Goal: Task Accomplishment & Management: Manage account settings

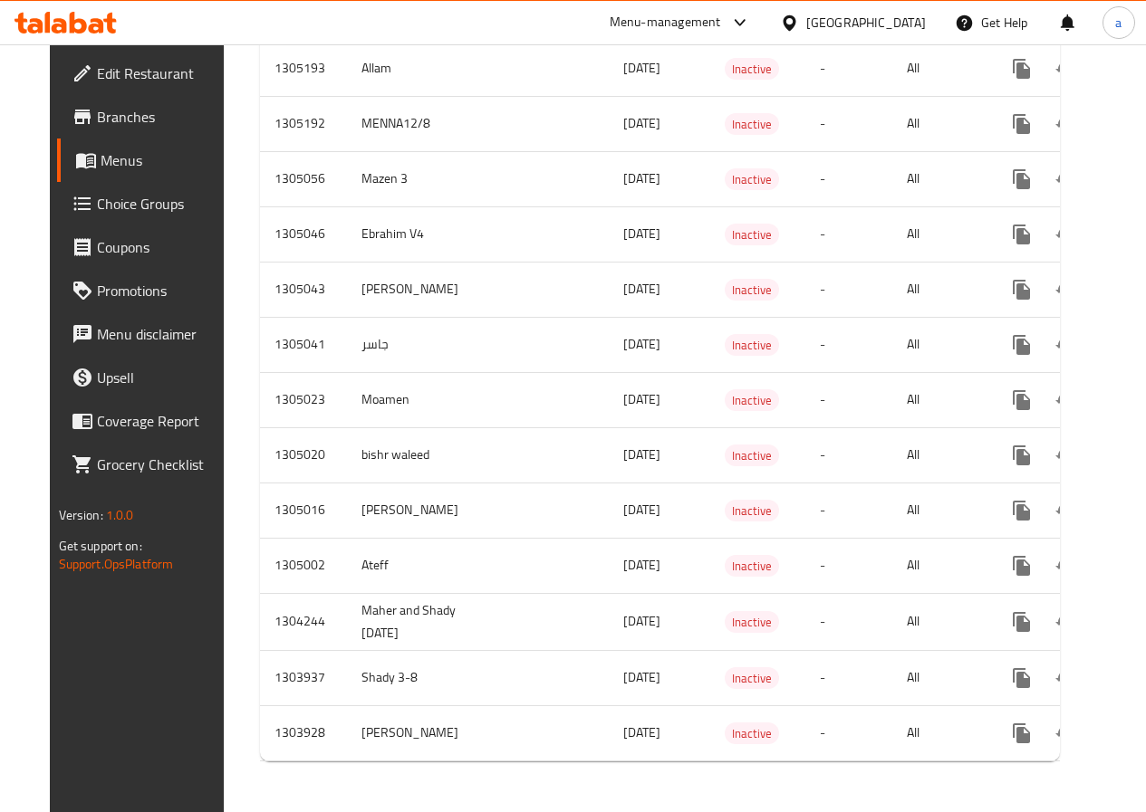
scroll to position [648, 0]
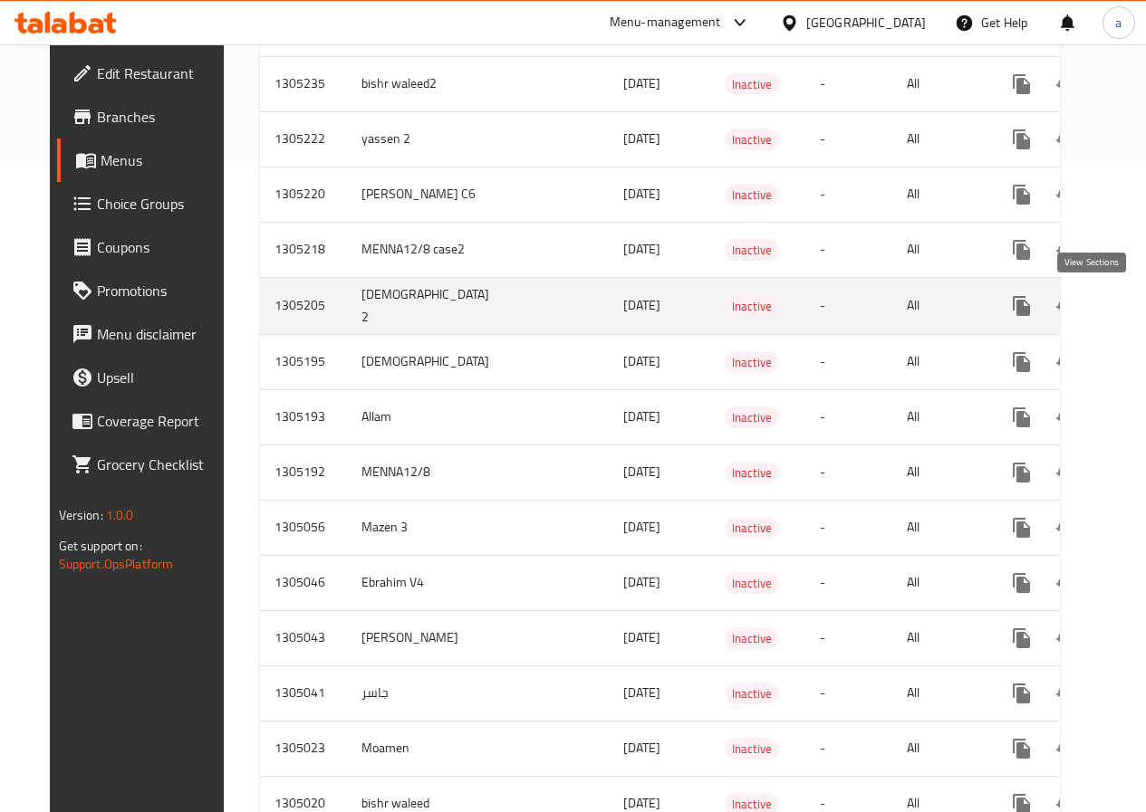
click at [1141, 301] on icon "enhanced table" at bounding box center [1152, 306] width 22 height 22
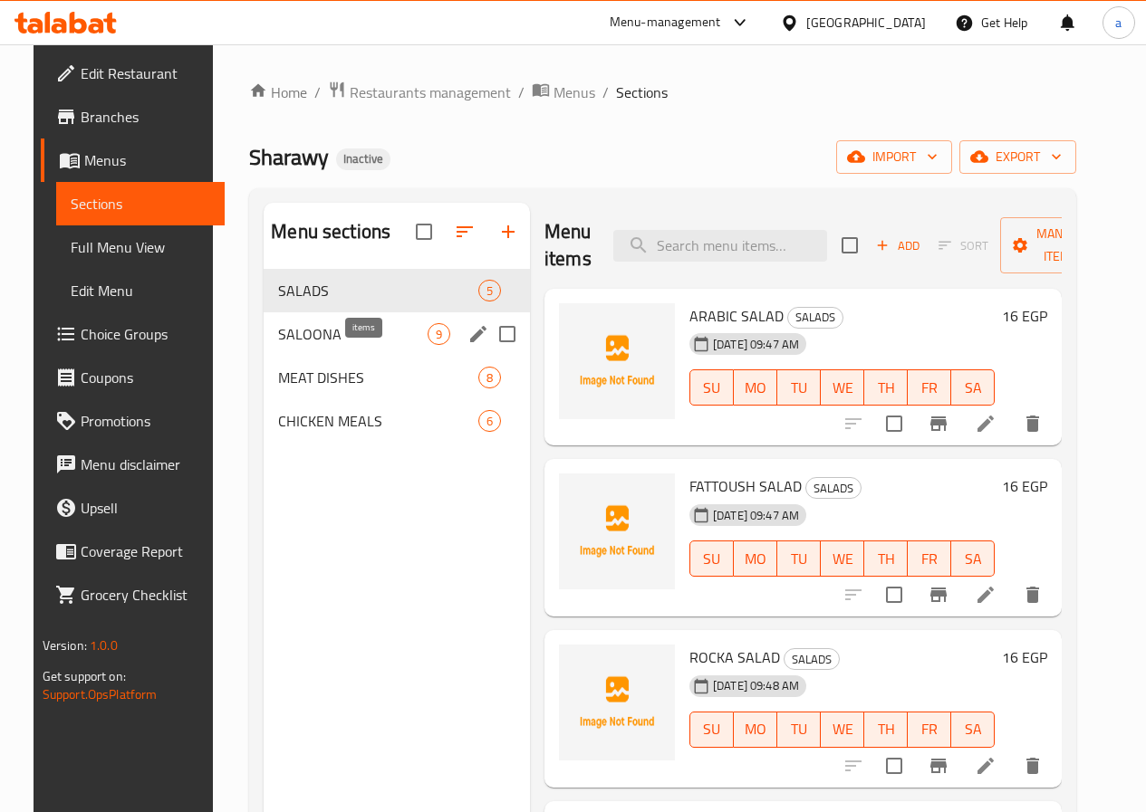
click at [428, 343] on span "9" at bounding box center [438, 334] width 21 height 17
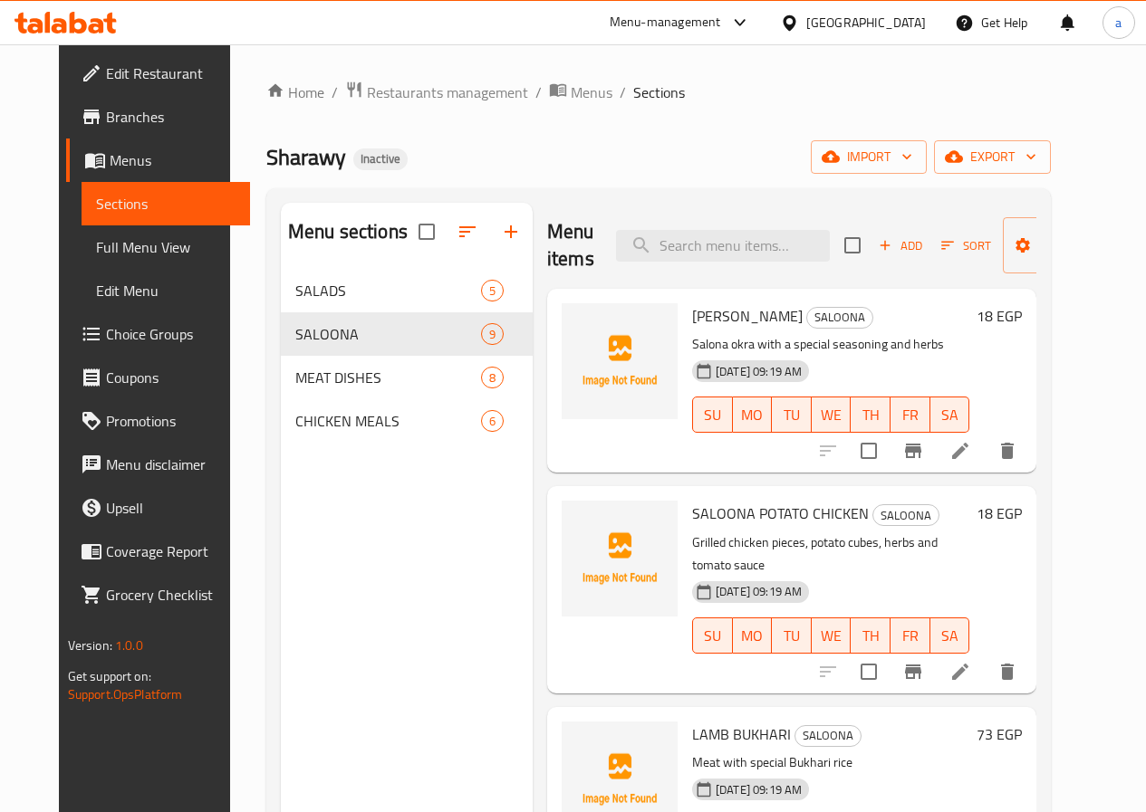
click at [108, 207] on span "Sections" at bounding box center [165, 204] width 139 height 22
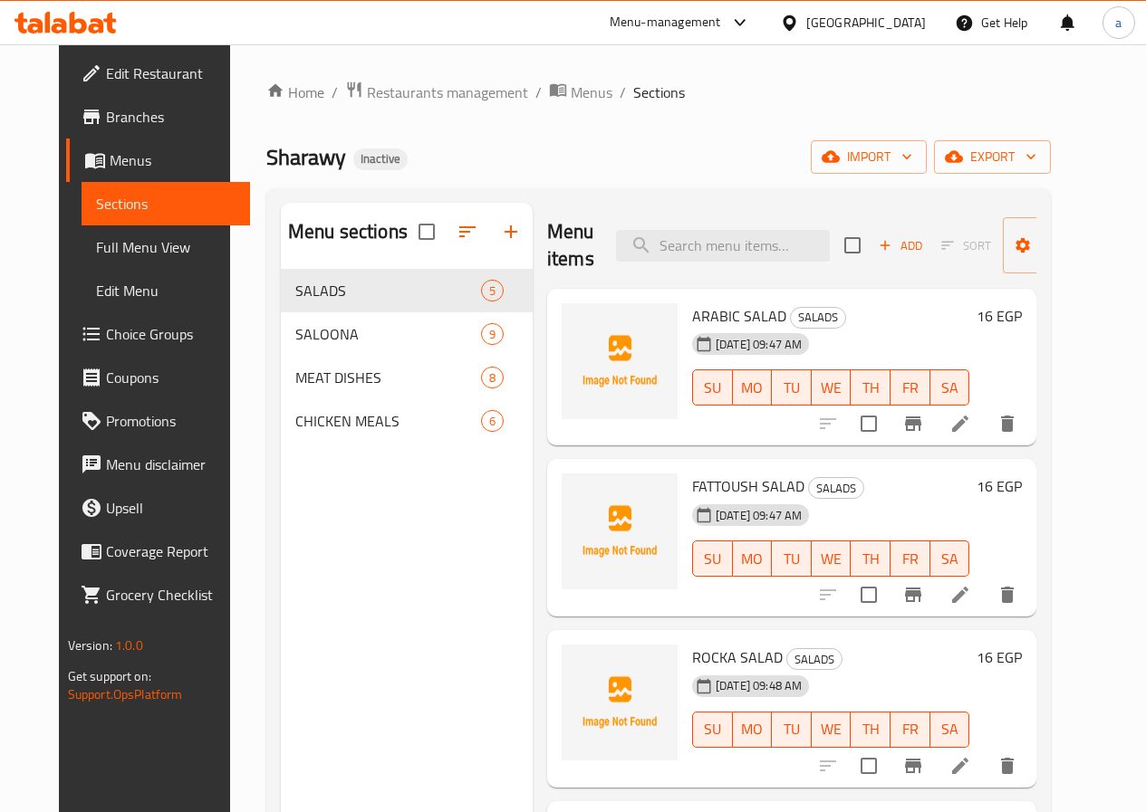
click at [110, 162] on span "Menus" at bounding box center [173, 160] width 126 height 22
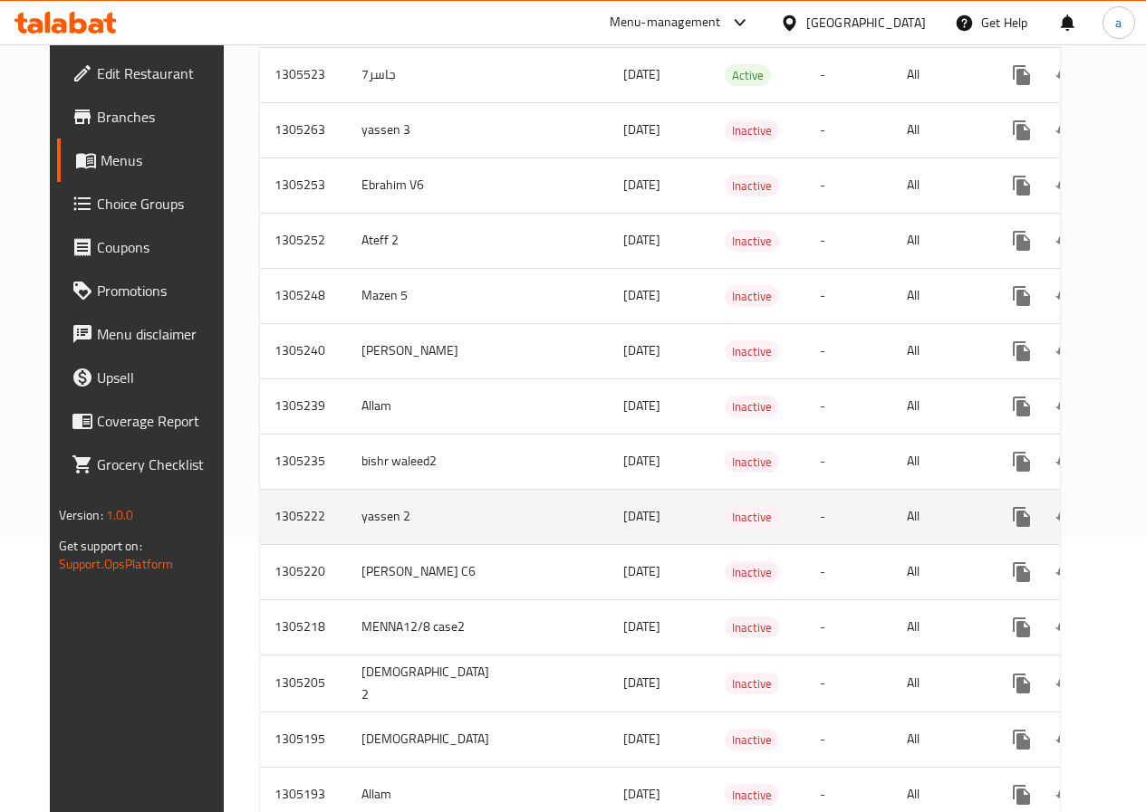
scroll to position [543, 0]
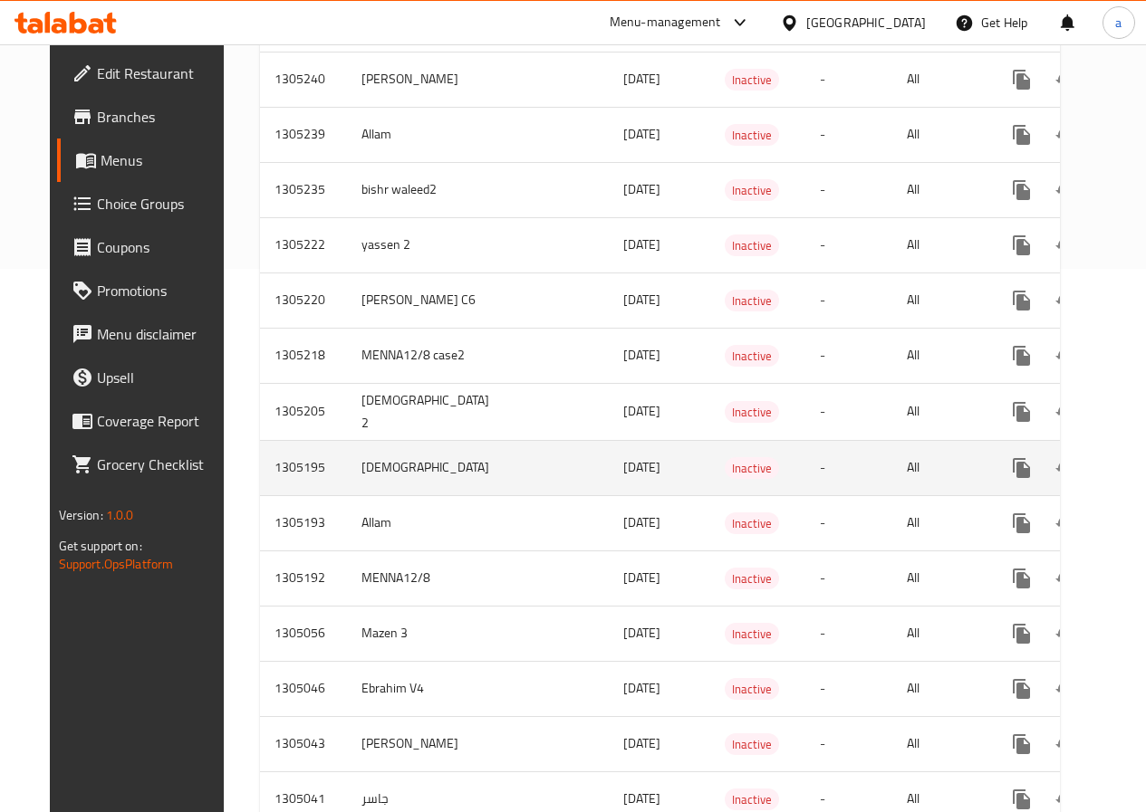
click at [397, 482] on td "[DEMOGRAPHIC_DATA]" at bounding box center [429, 467] width 164 height 55
click at [1141, 469] on icon "enhanced table" at bounding box center [1152, 468] width 22 height 22
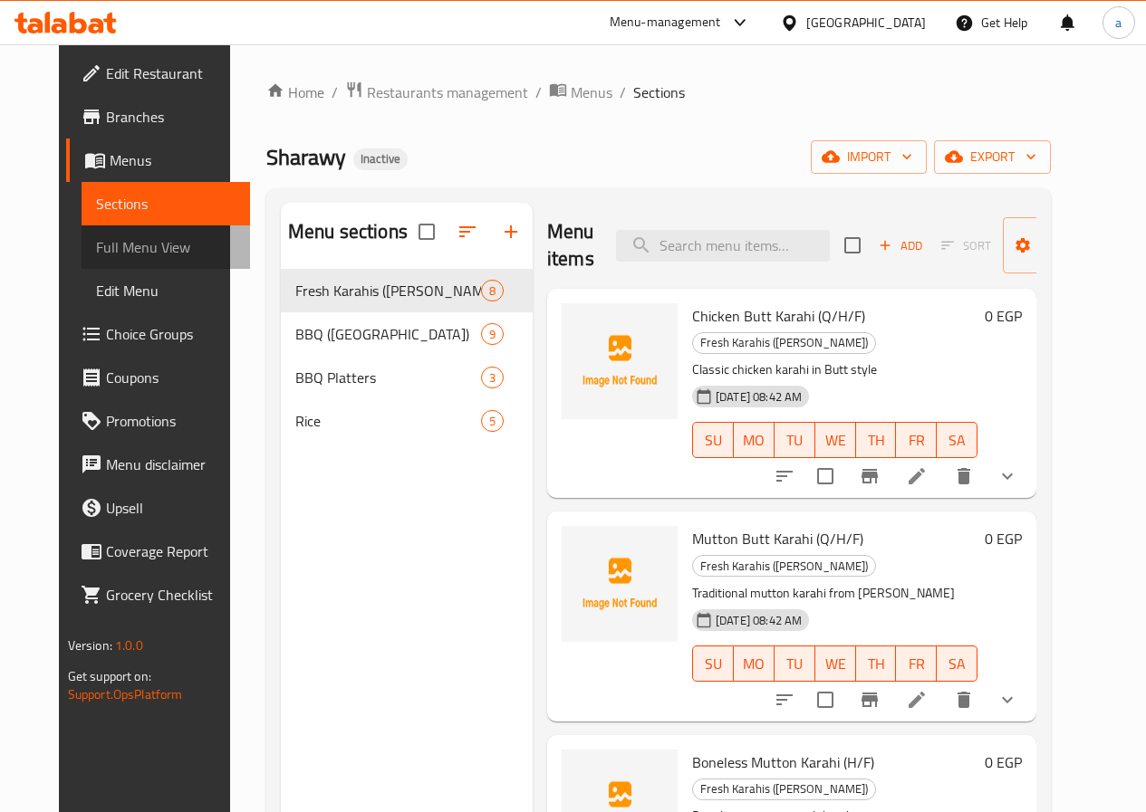
click at [108, 255] on span "Full Menu View" at bounding box center [165, 247] width 139 height 22
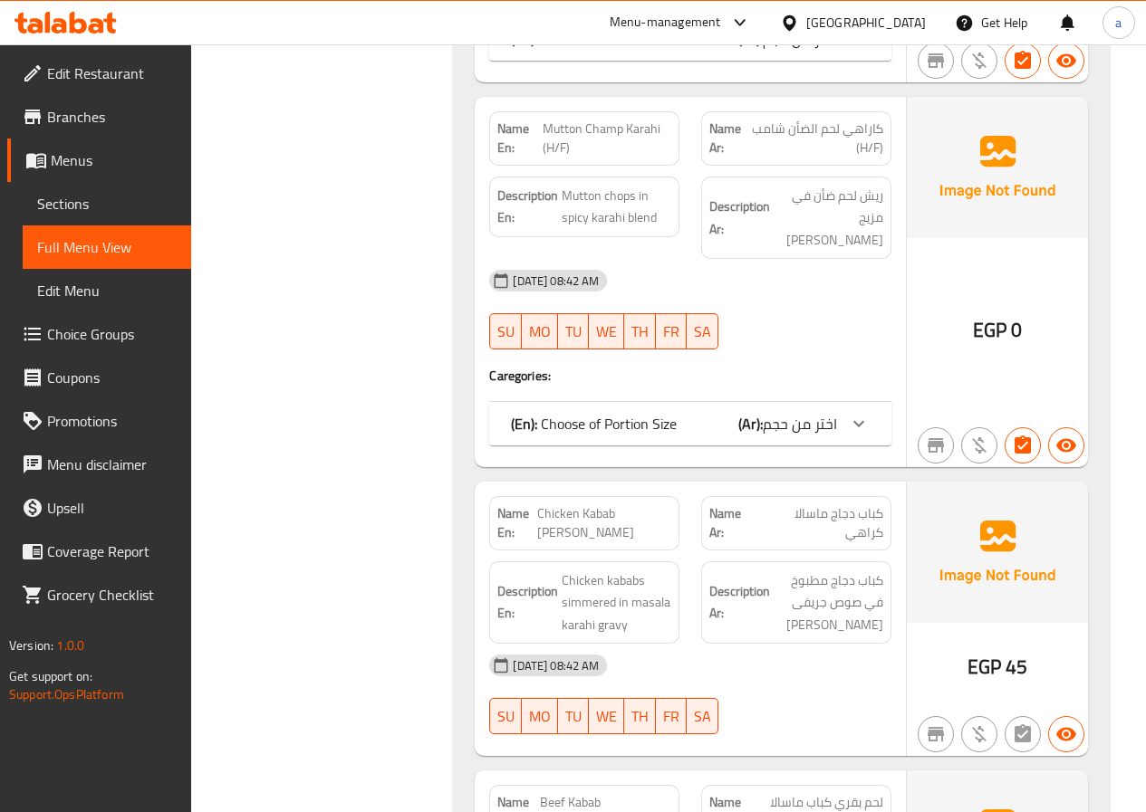
scroll to position [1449, 0]
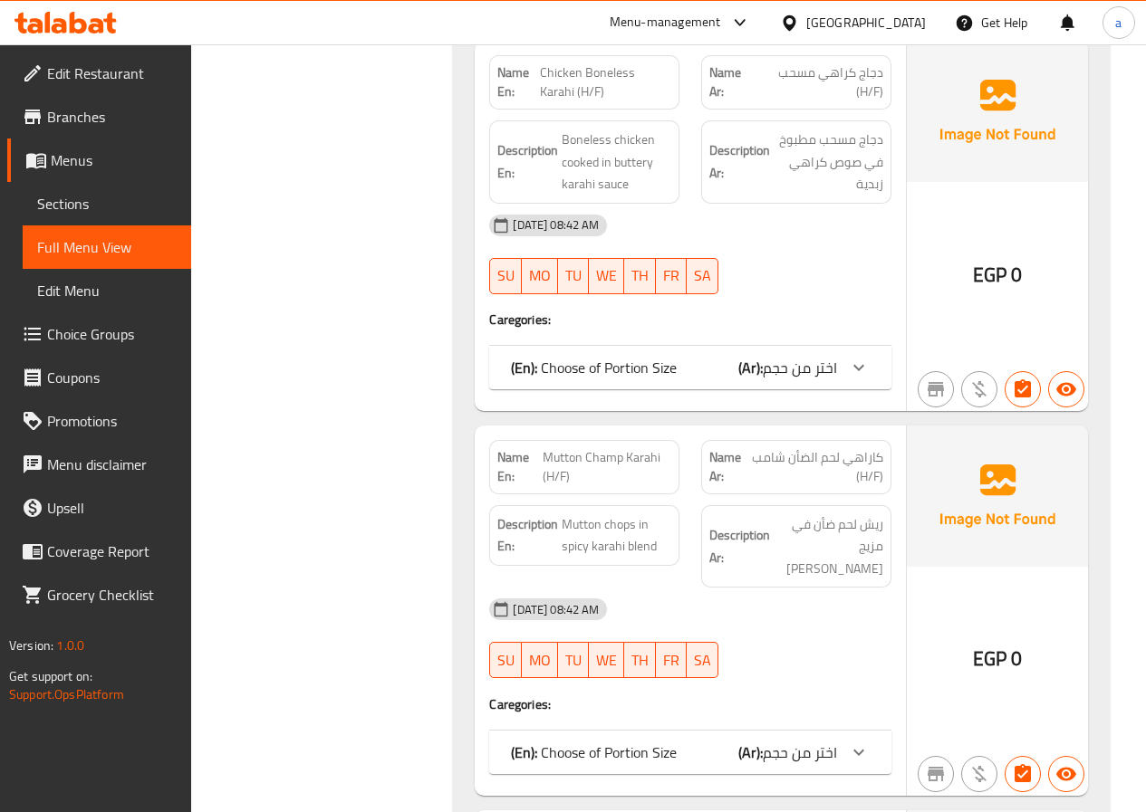
click at [549, 448] on span "Mutton Champ Karahi (H/F)" at bounding box center [607, 467] width 129 height 38
copy span "Mutton"
click at [639, 448] on span "Mutton Champ Karahi (H/F)" at bounding box center [607, 467] width 129 height 38
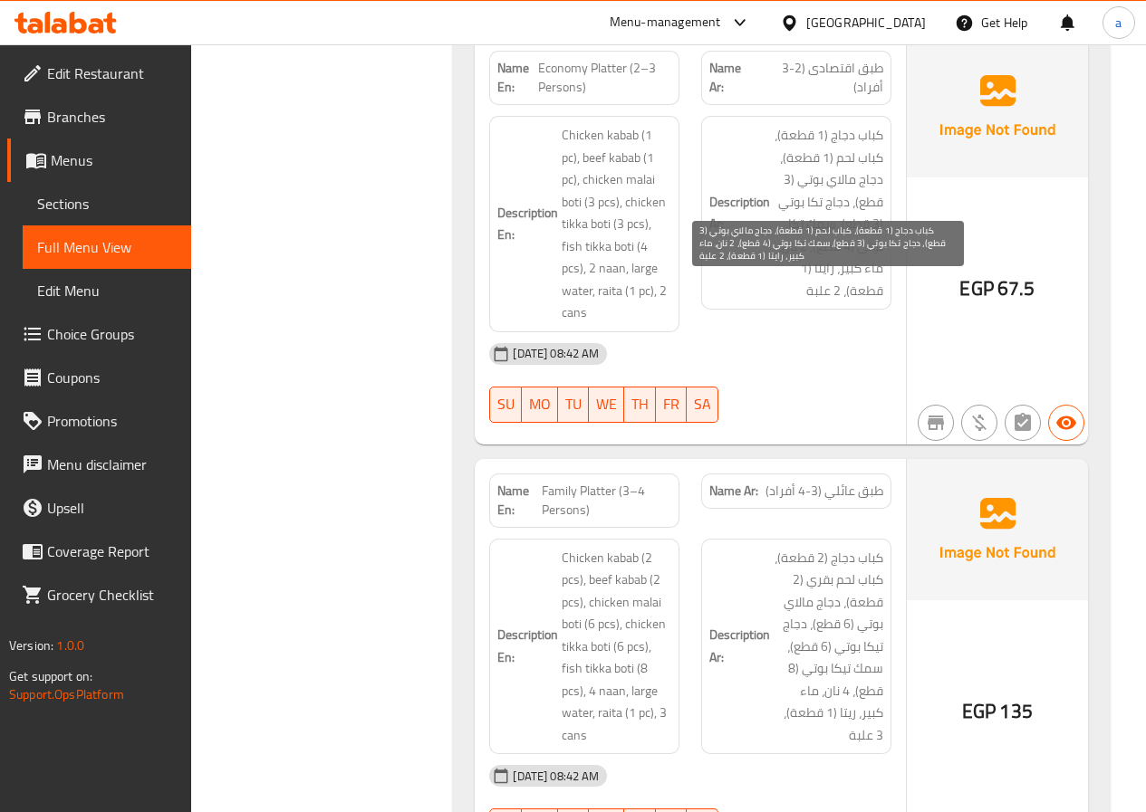
scroll to position [5706, 0]
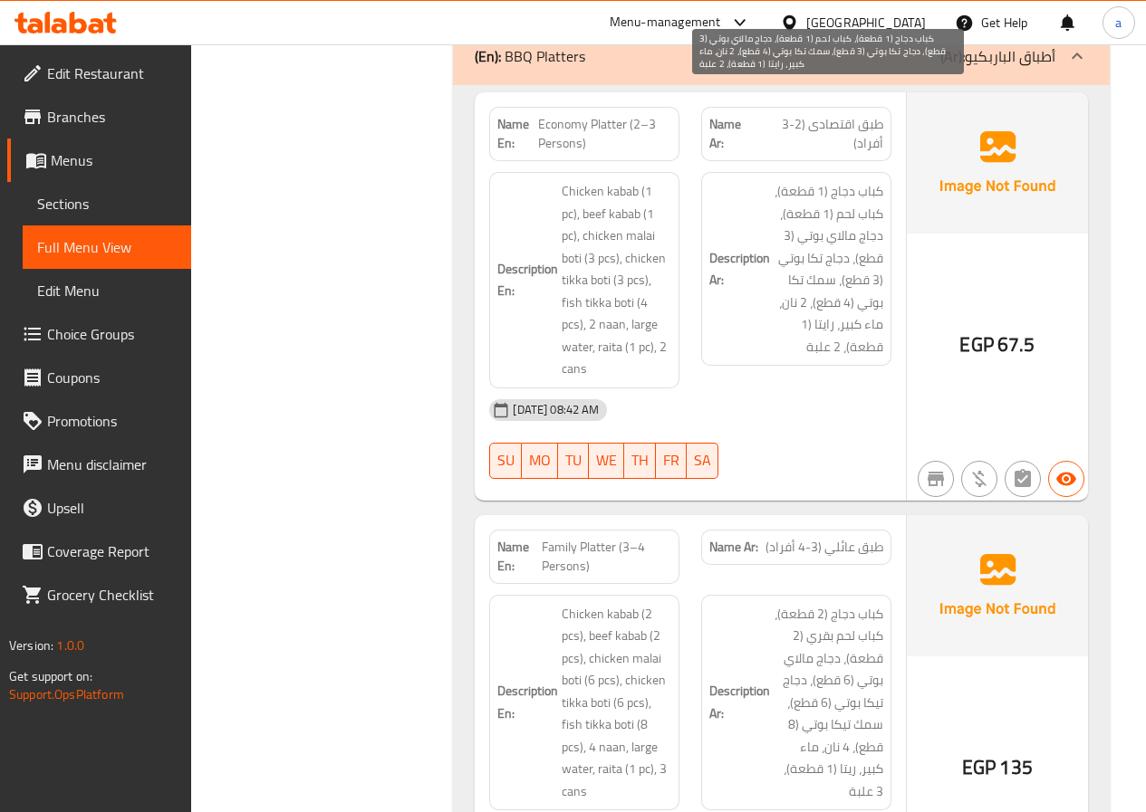
click at [836, 180] on span "كباب دجاج (1 قطعة)، كباب لحم (1 قطعة)، دجاج مالاي بوتي (3 قطع)، دجاج تكا بوتي (…" at bounding box center [828, 269] width 110 height 178
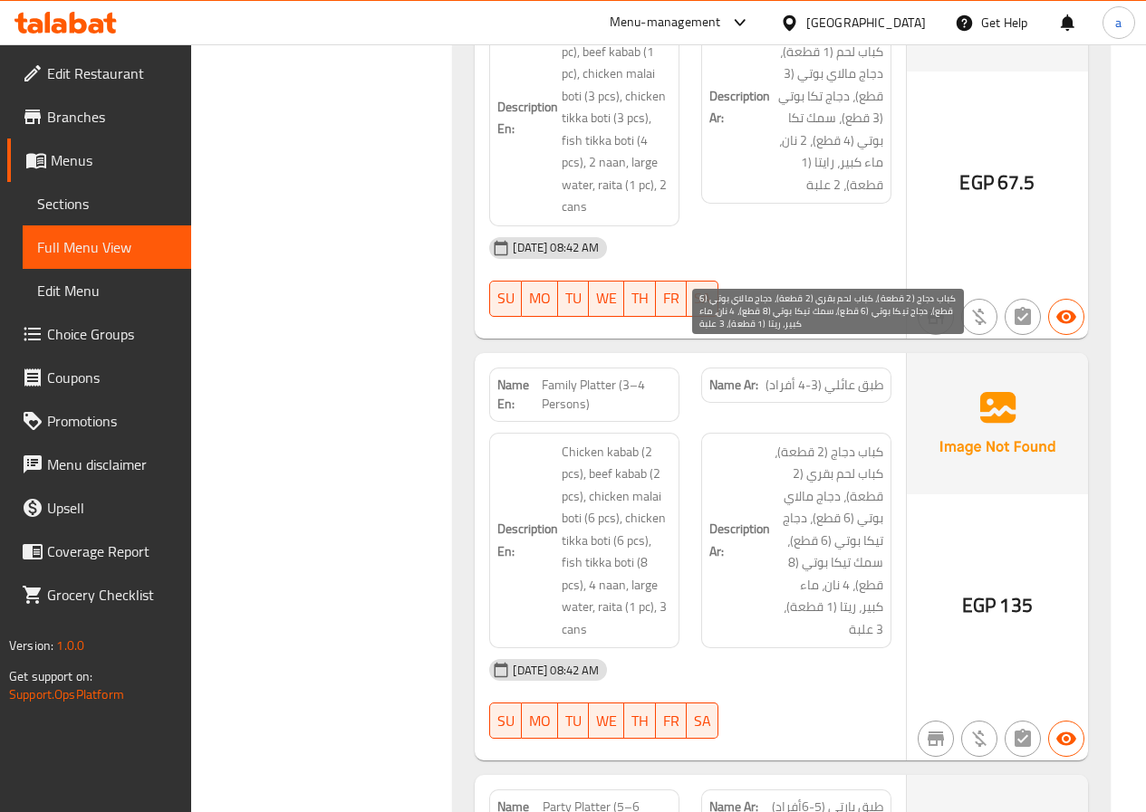
scroll to position [5887, 0]
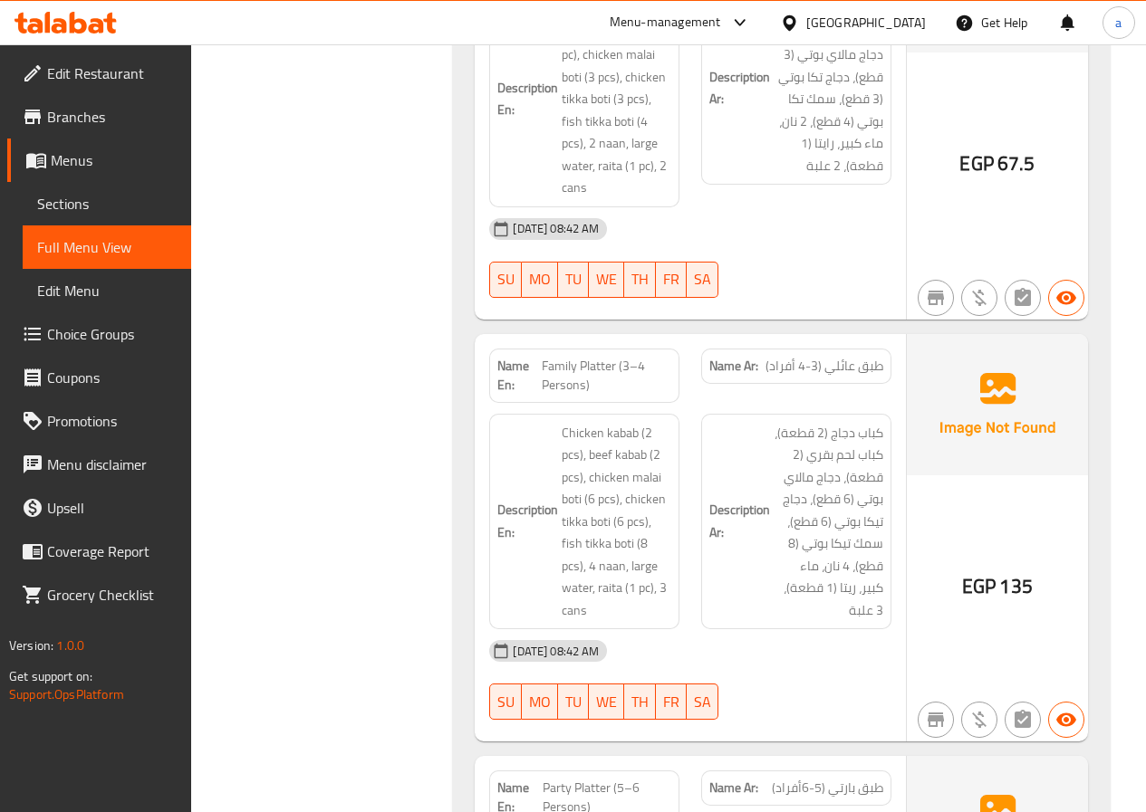
click at [82, 240] on span "Full Menu View" at bounding box center [106, 247] width 139 height 22
click at [67, 291] on span "Edit Menu" at bounding box center [106, 291] width 139 height 22
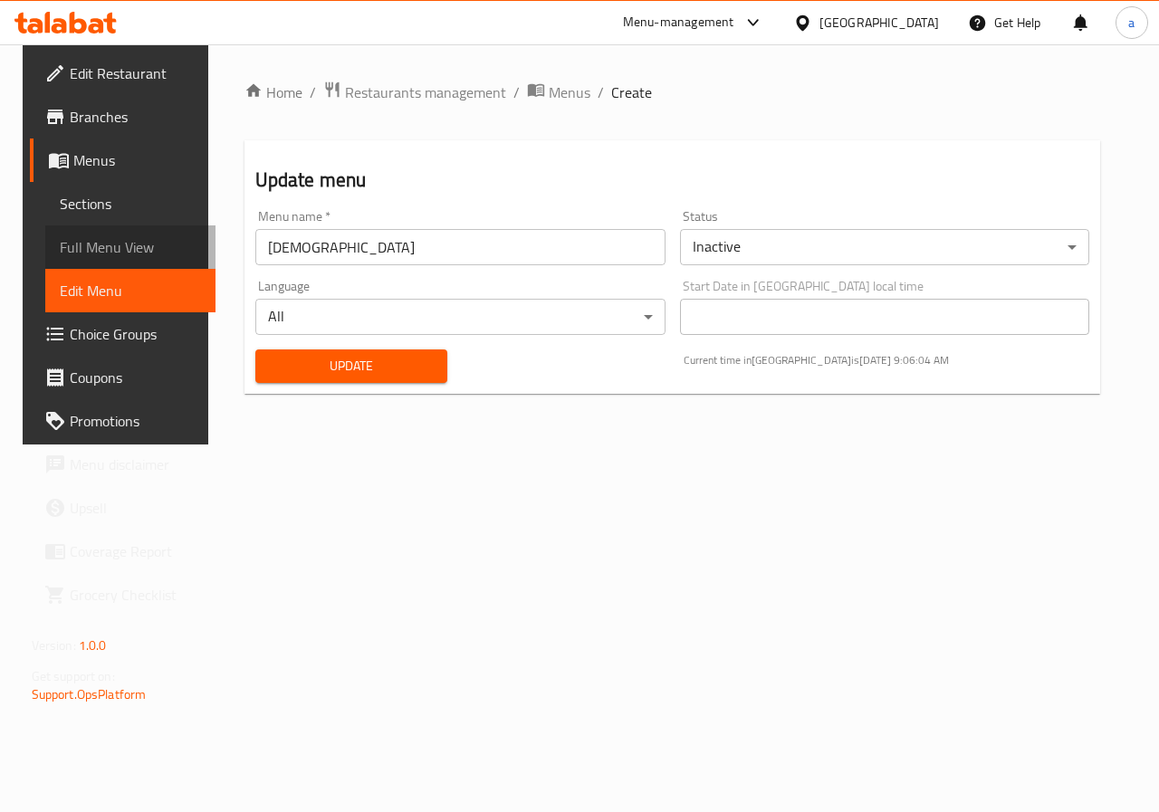
click at [114, 252] on span "Full Menu View" at bounding box center [131, 247] width 142 height 22
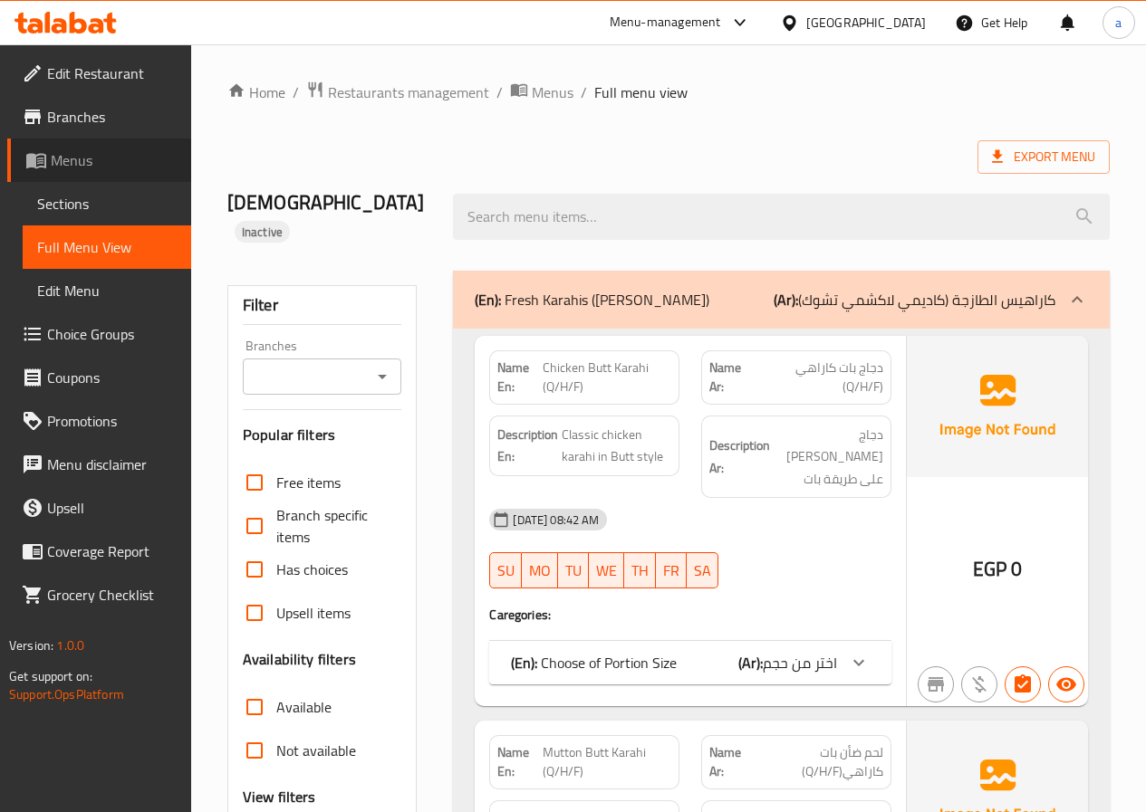
click at [88, 168] on span "Menus" at bounding box center [114, 160] width 126 height 22
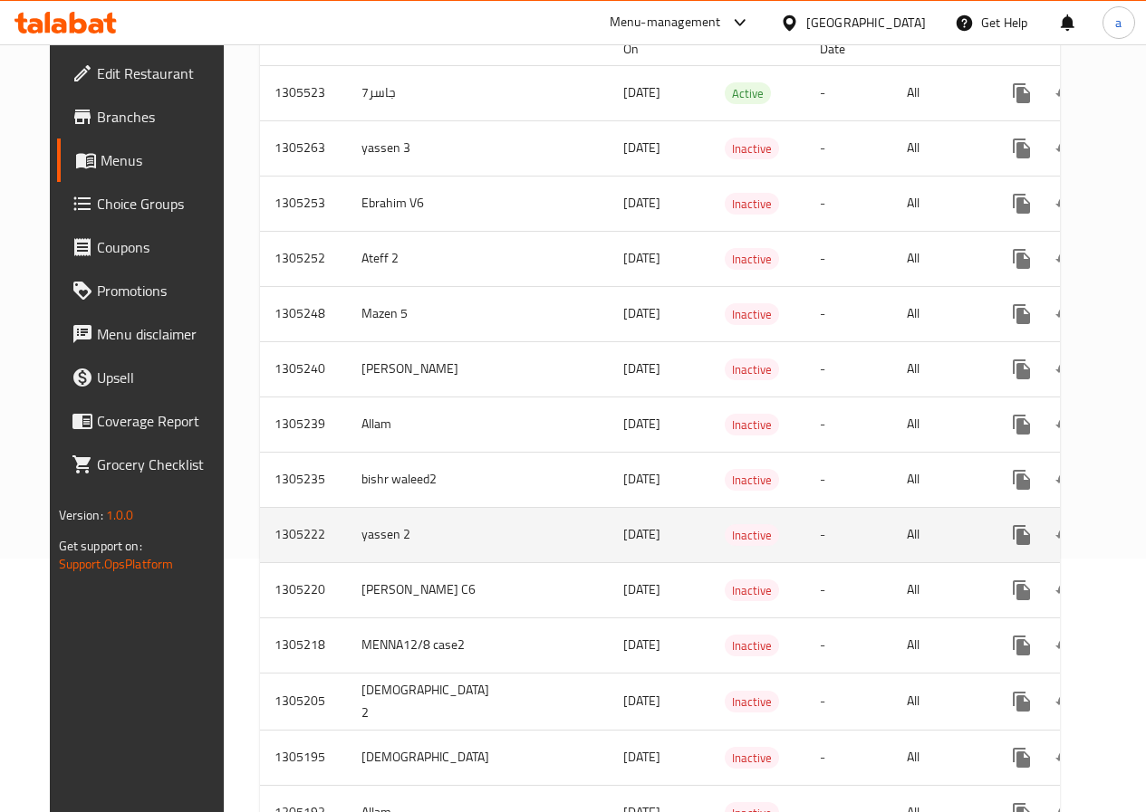
scroll to position [362, 0]
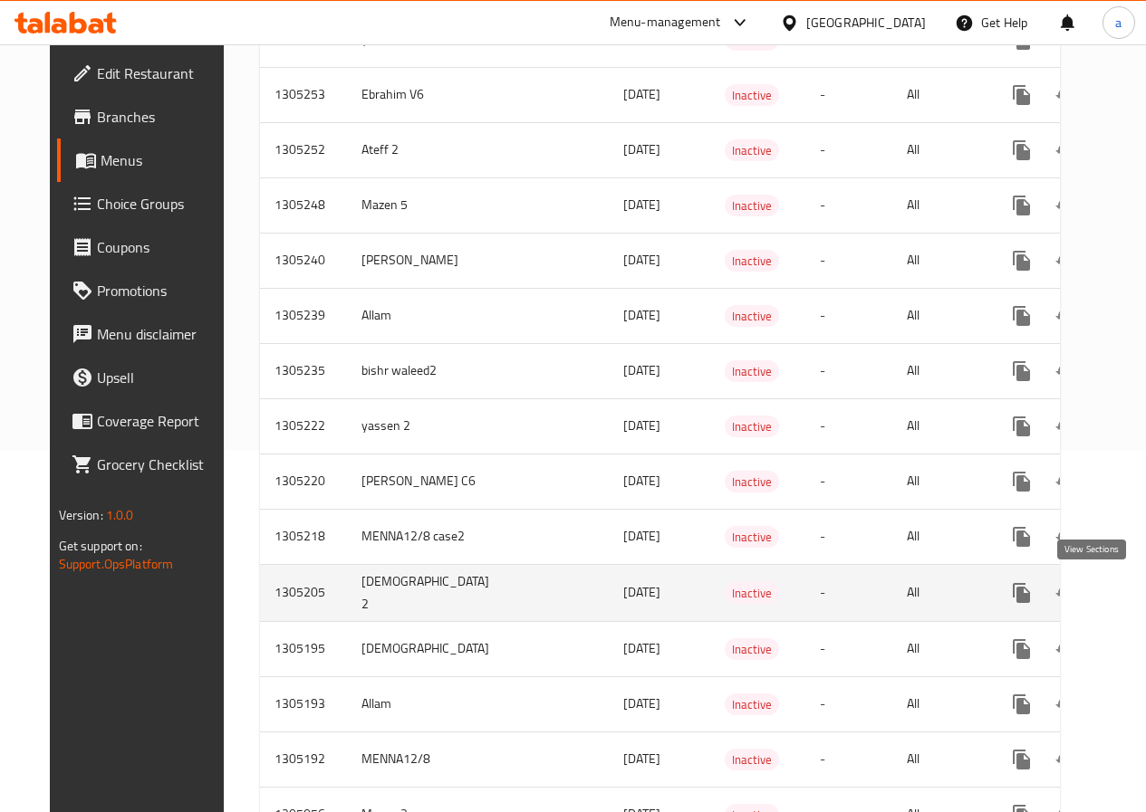
click at [1141, 591] on icon "enhanced table" at bounding box center [1152, 593] width 22 height 22
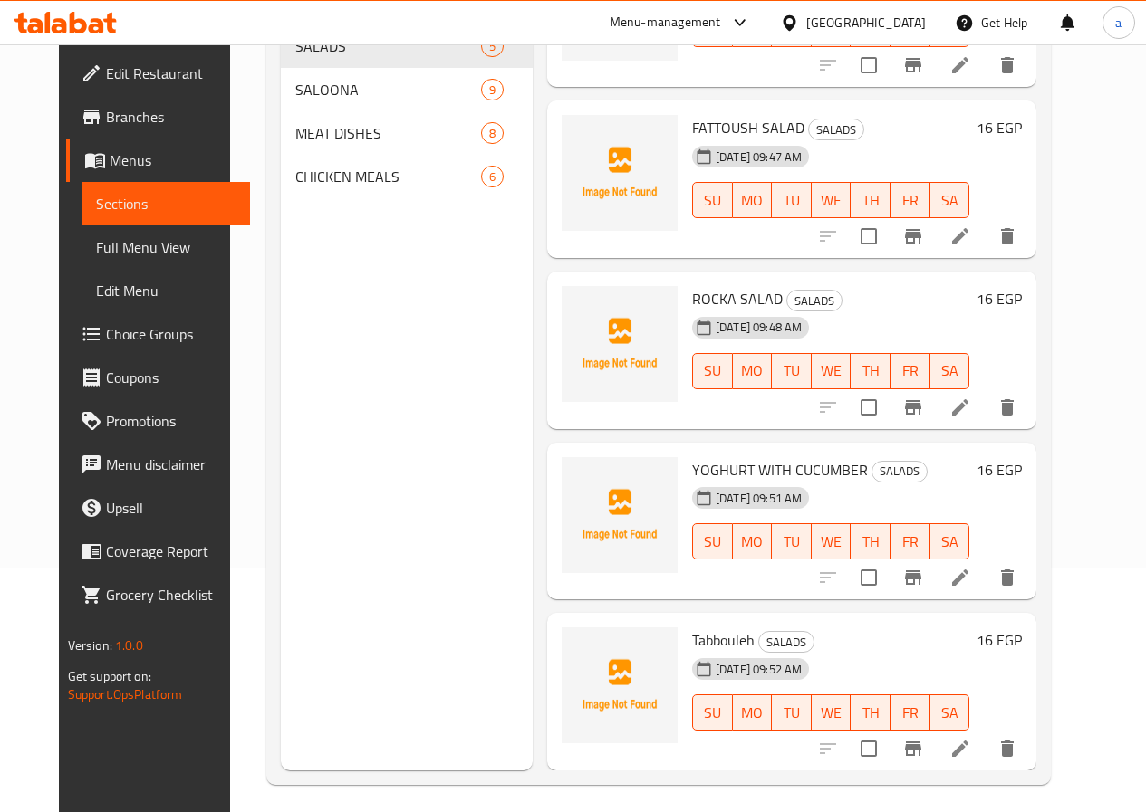
scroll to position [254, 0]
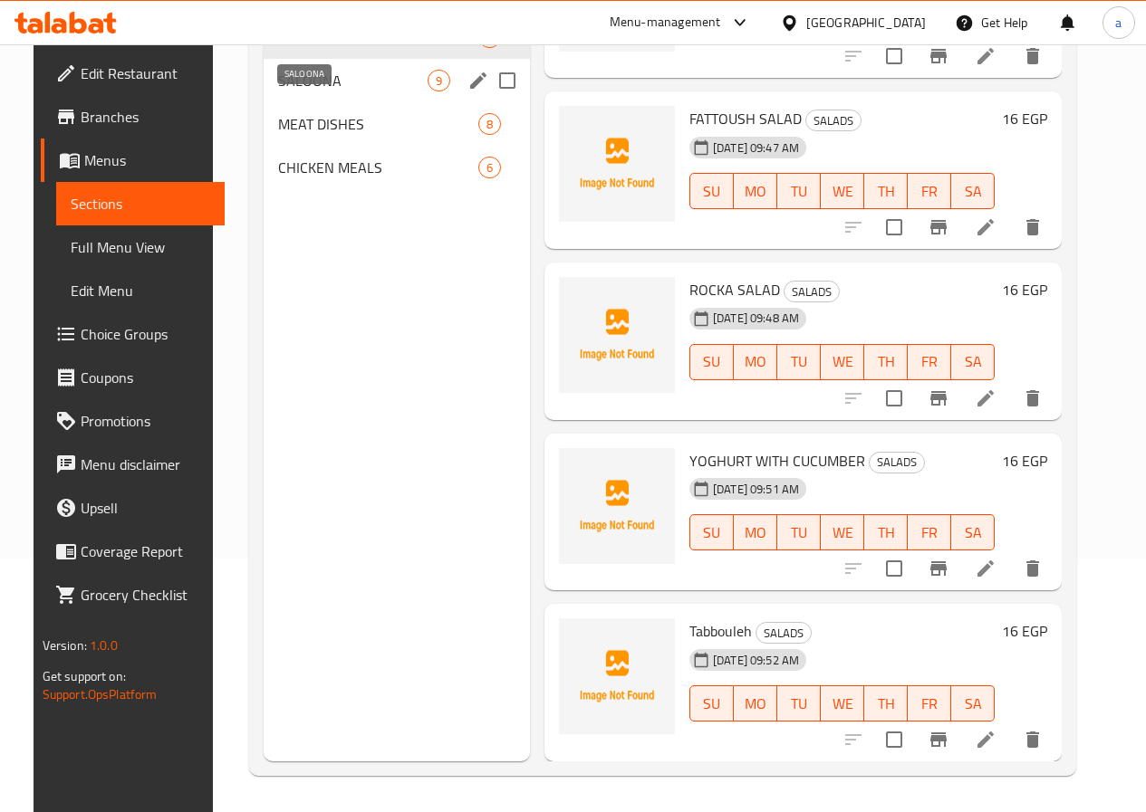
click at [325, 91] on span "SALOONA" at bounding box center [352, 81] width 149 height 22
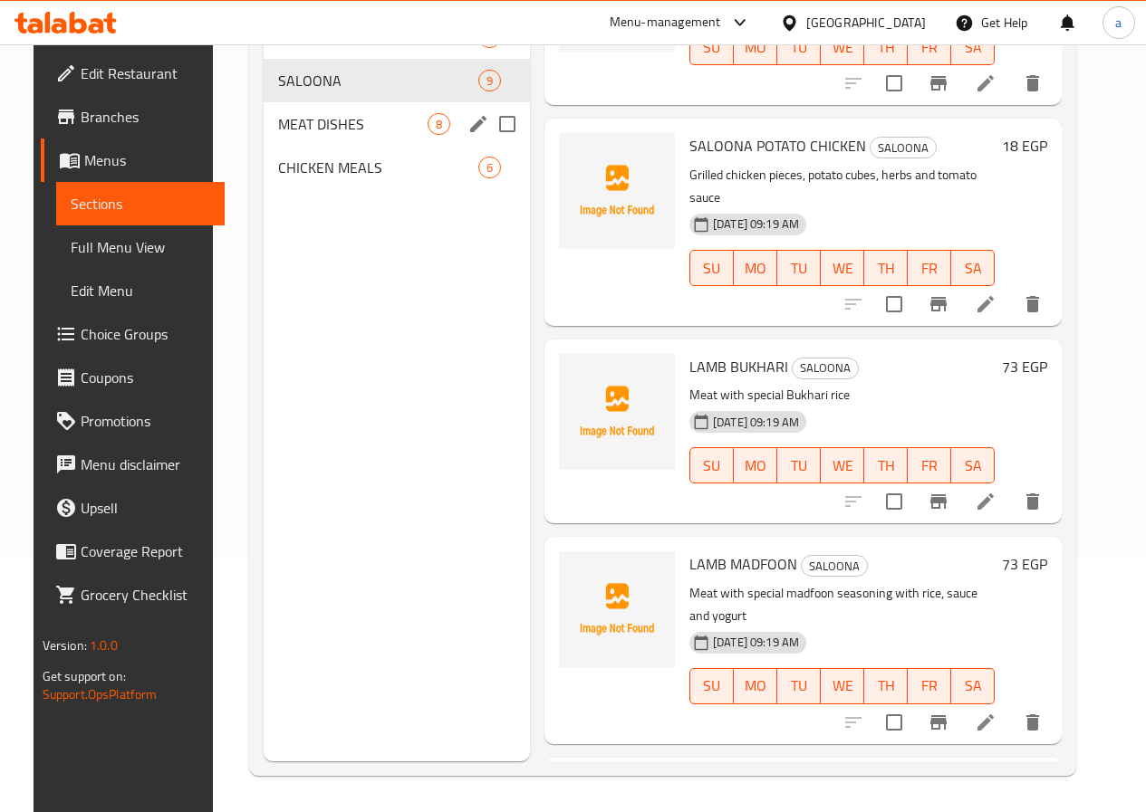
click at [319, 146] on div "MEAT DISHES 8" at bounding box center [397, 123] width 266 height 43
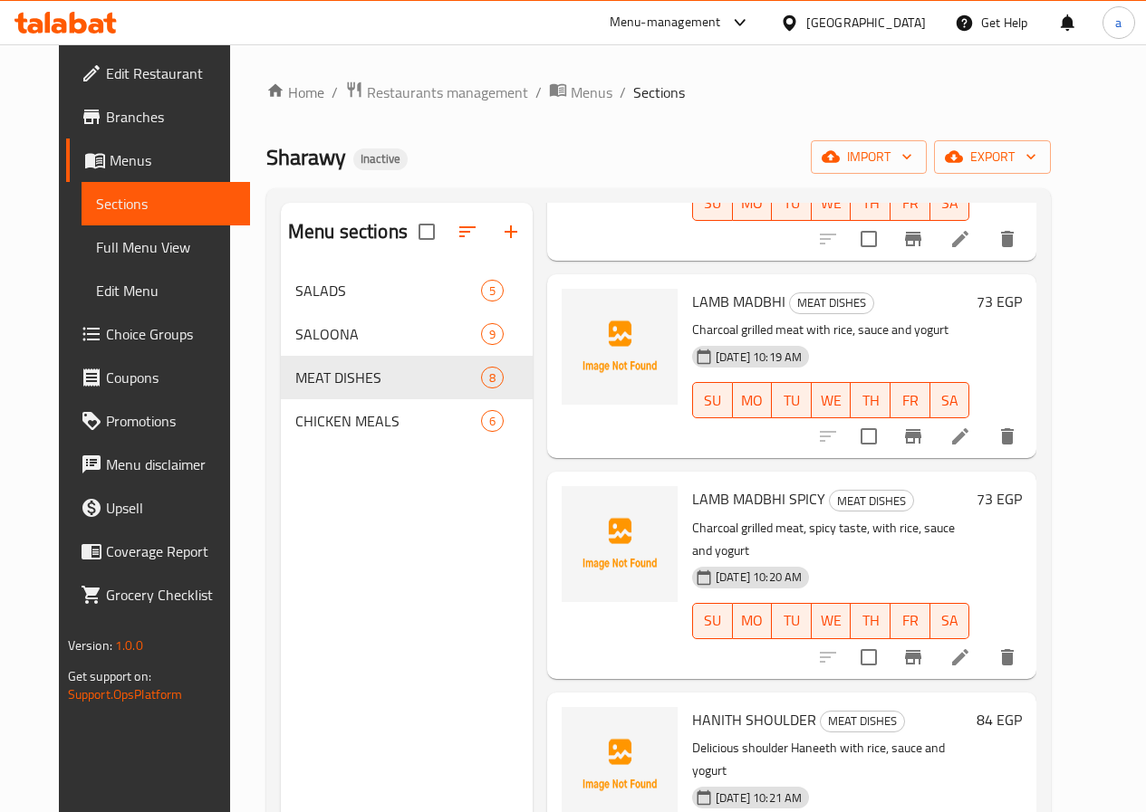
scroll to position [453, 0]
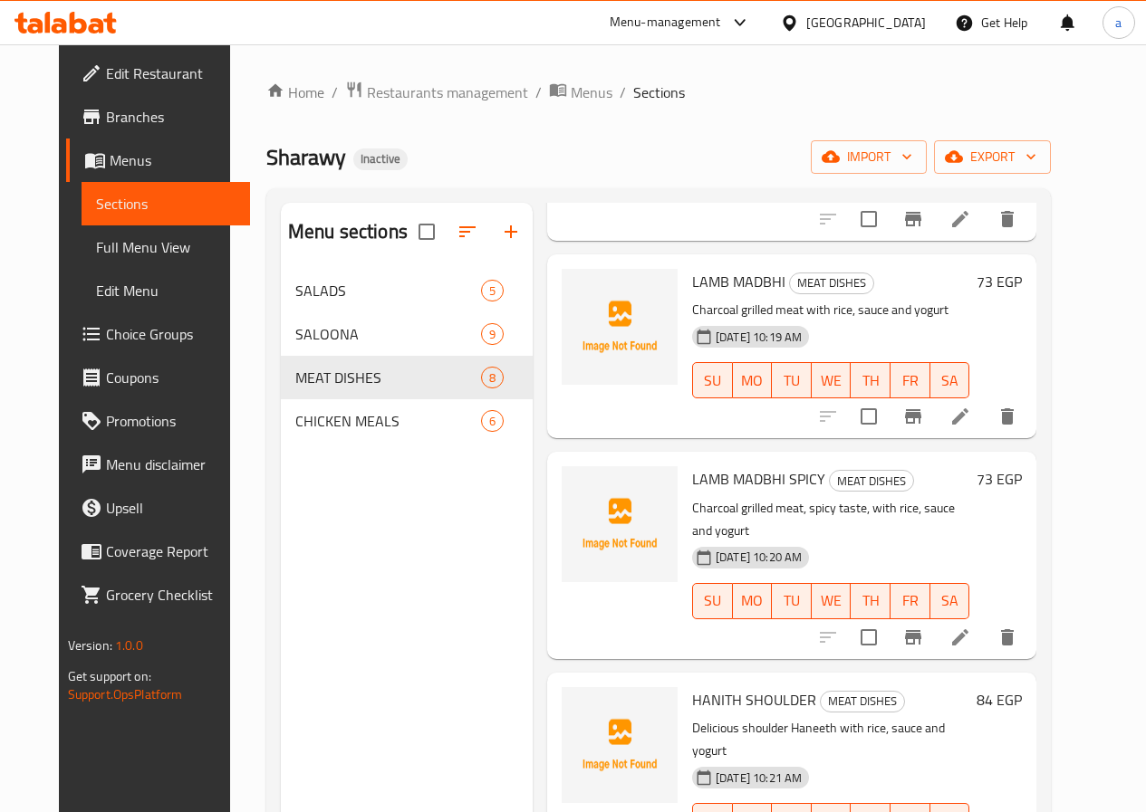
click at [971, 627] on icon at bounding box center [960, 638] width 22 height 22
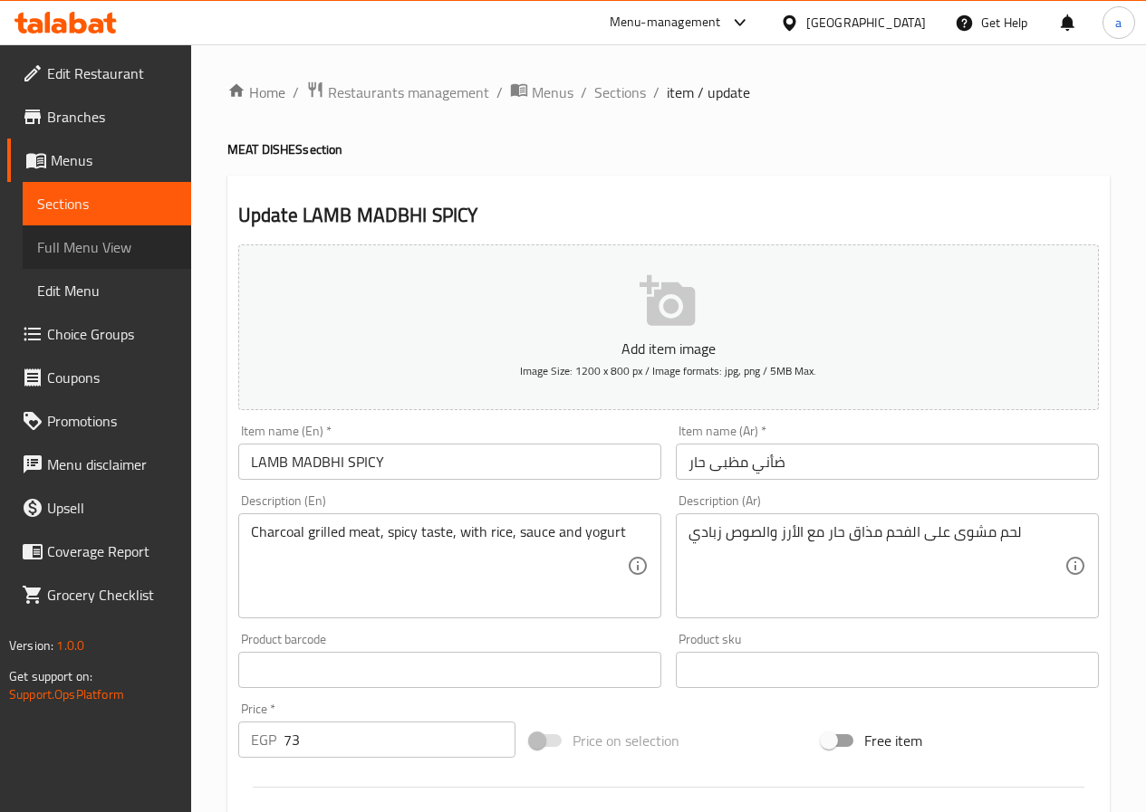
click at [96, 242] on span "Full Menu View" at bounding box center [106, 247] width 139 height 22
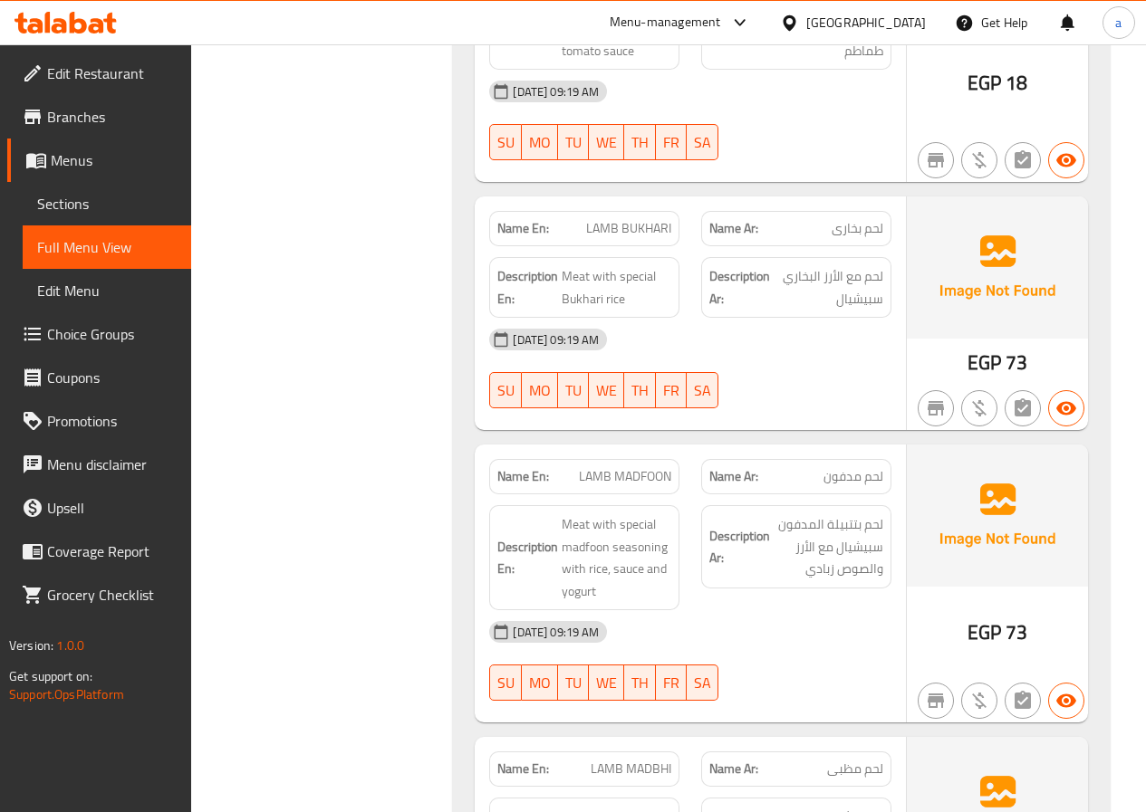
scroll to position [1540, 0]
